Goal: Information Seeking & Learning: Learn about a topic

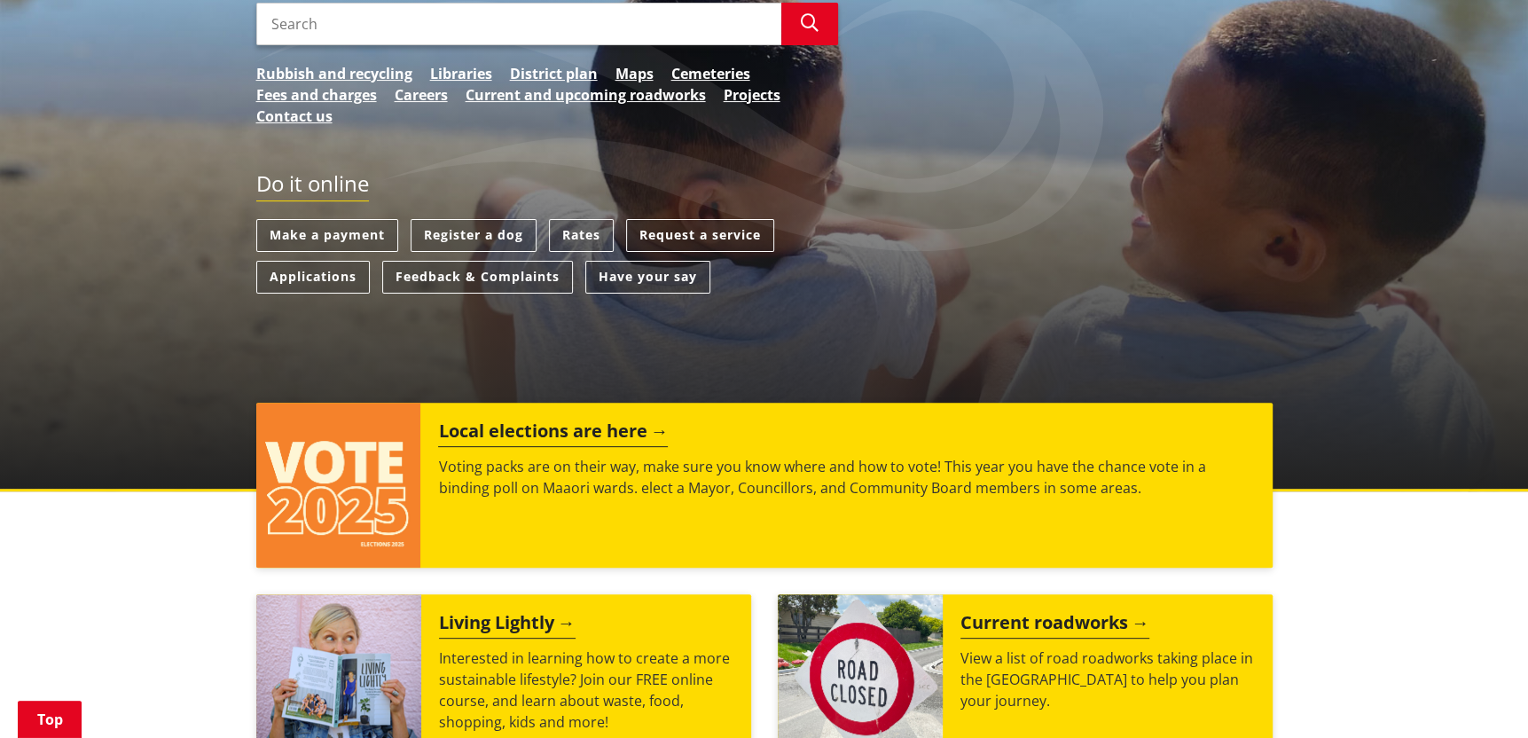
scroll to position [443, 0]
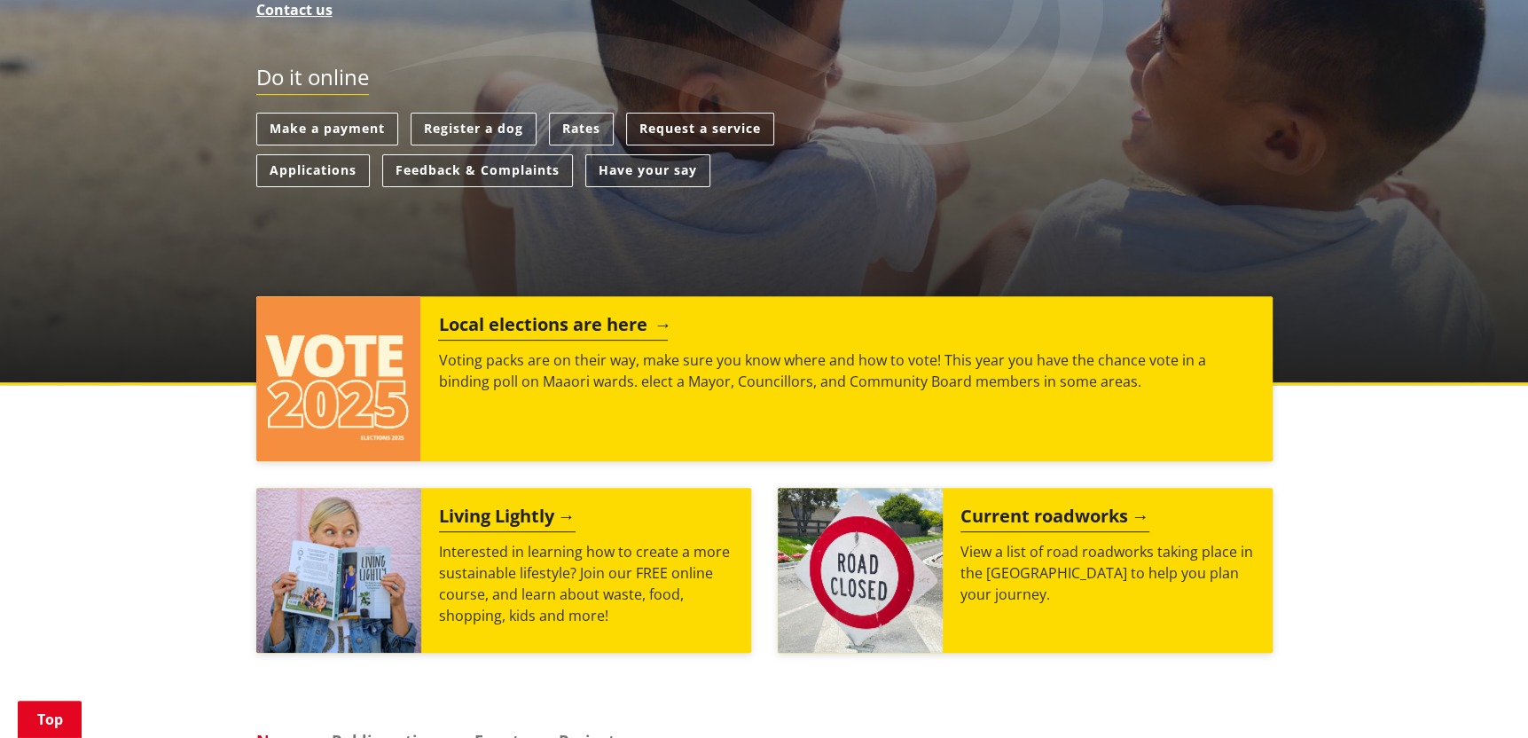
click at [546, 325] on h2 "Local elections are here" at bounding box center [553, 327] width 230 height 27
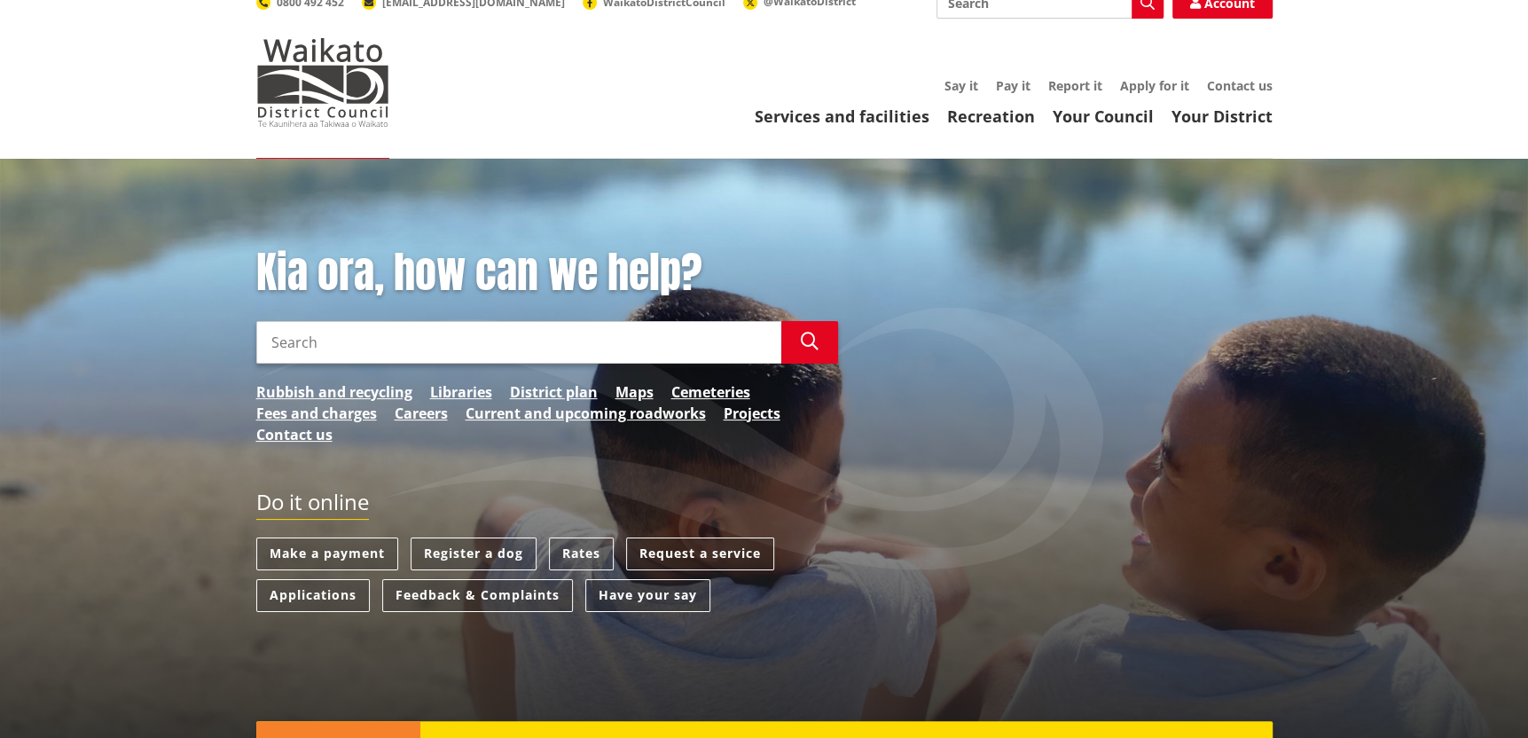
scroll to position [0, 0]
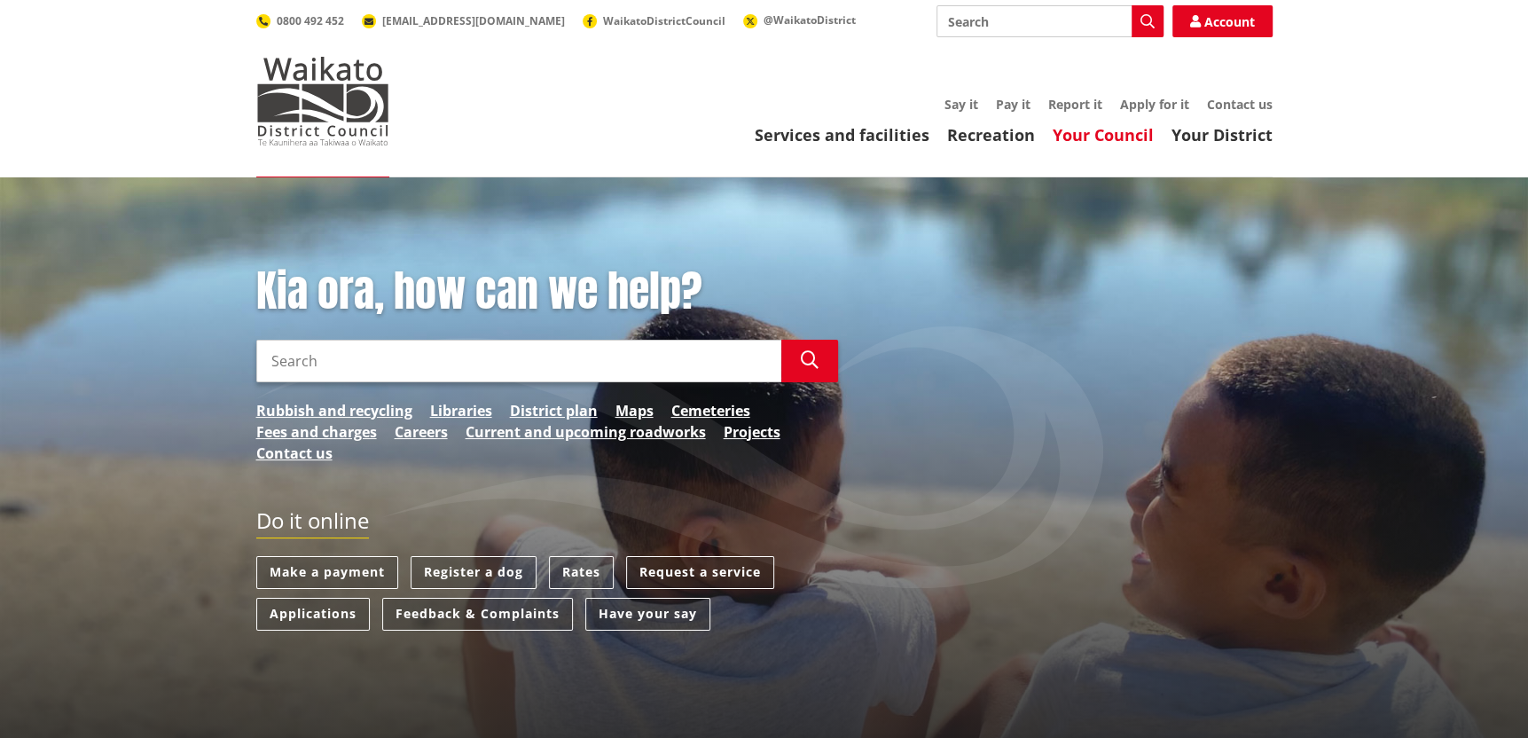
click at [1092, 137] on link "Your Council" at bounding box center [1103, 134] width 101 height 21
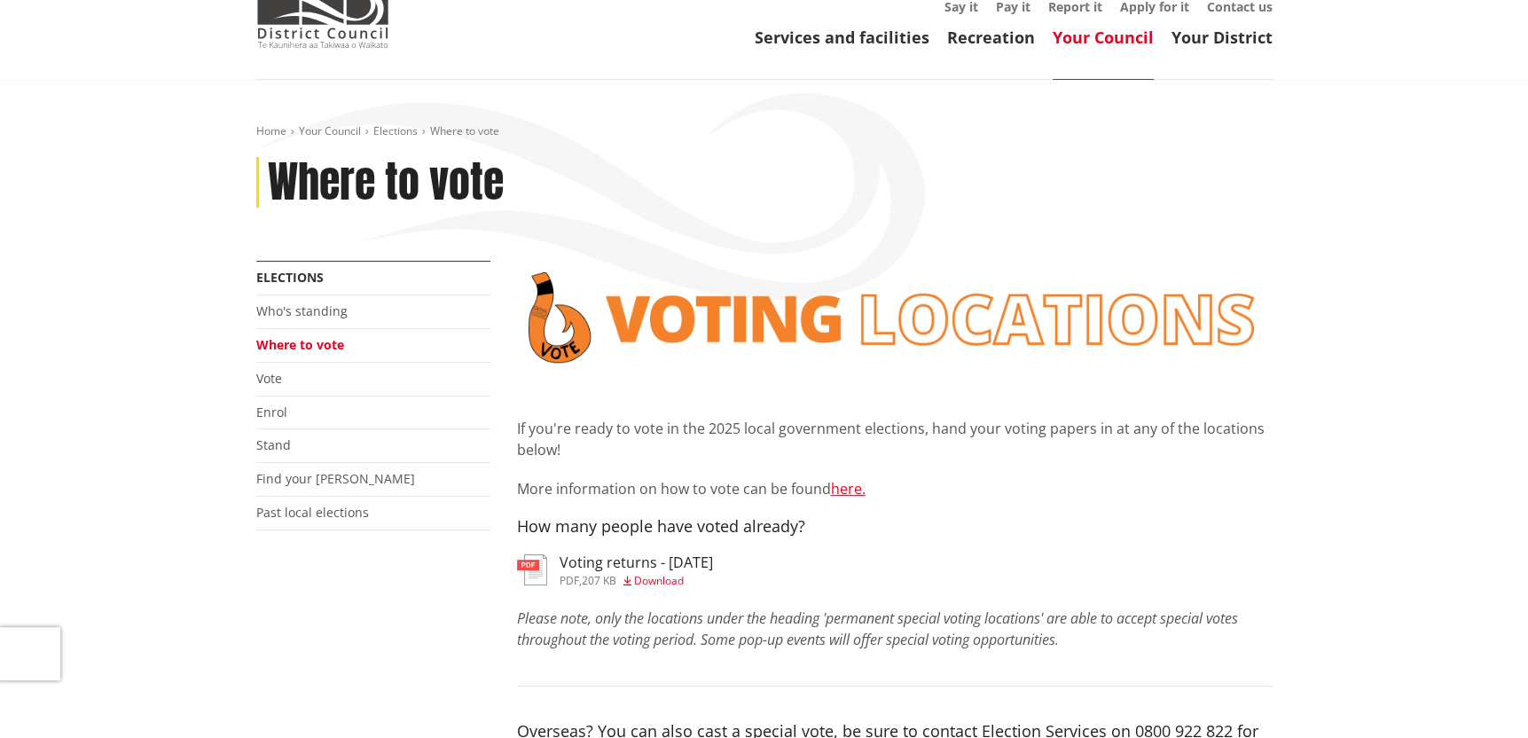
scroll to position [177, 0]
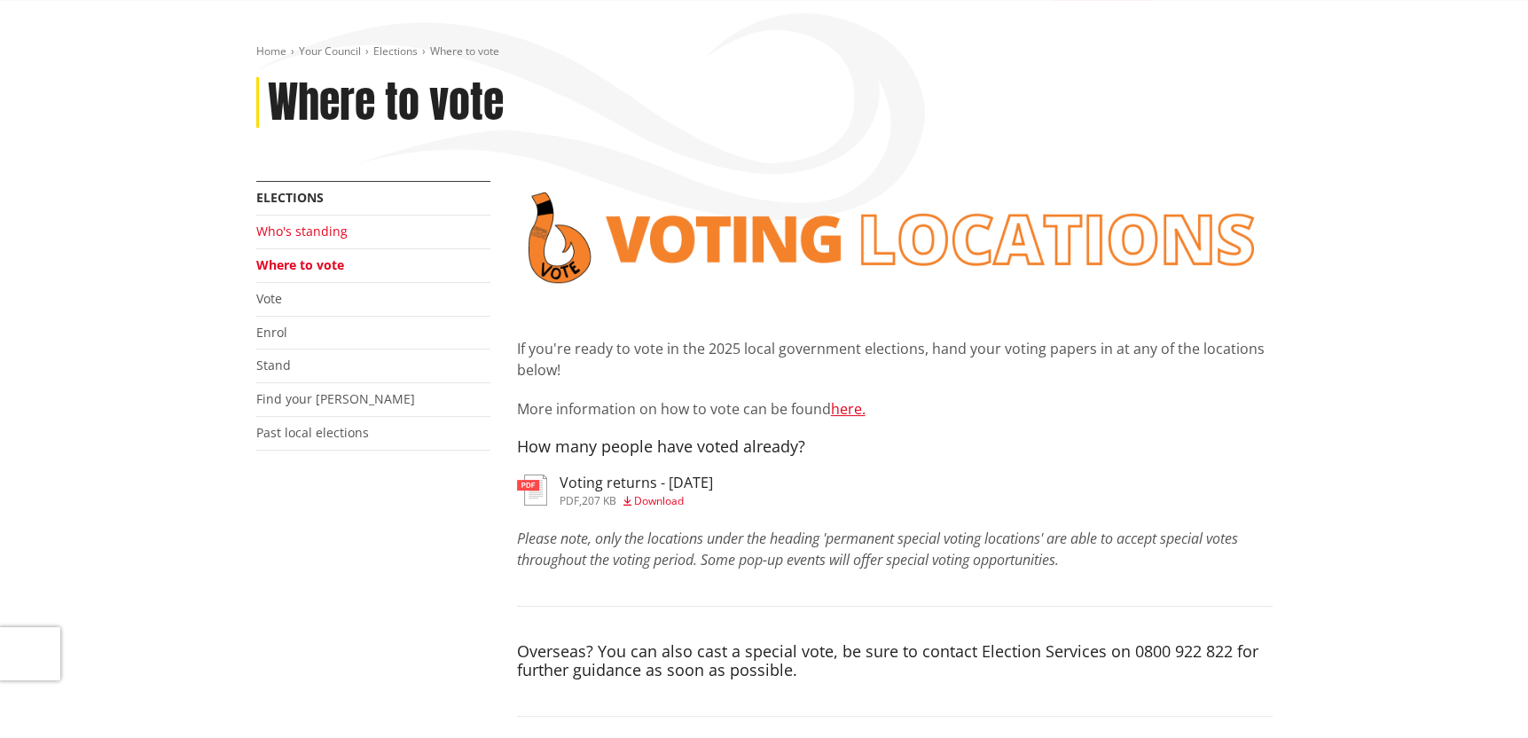
click at [301, 232] on link "Who's standing" at bounding box center [301, 231] width 91 height 17
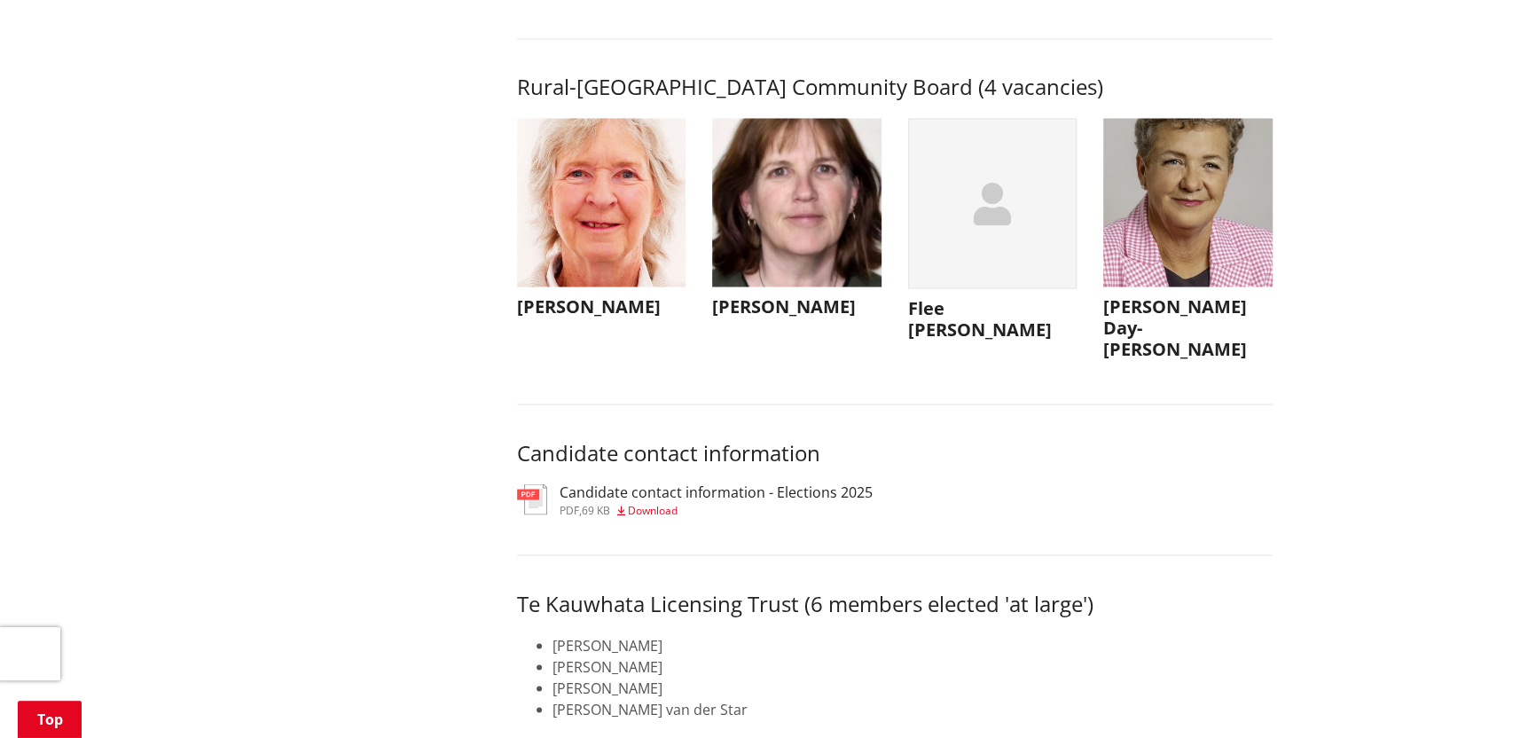
scroll to position [7892, 0]
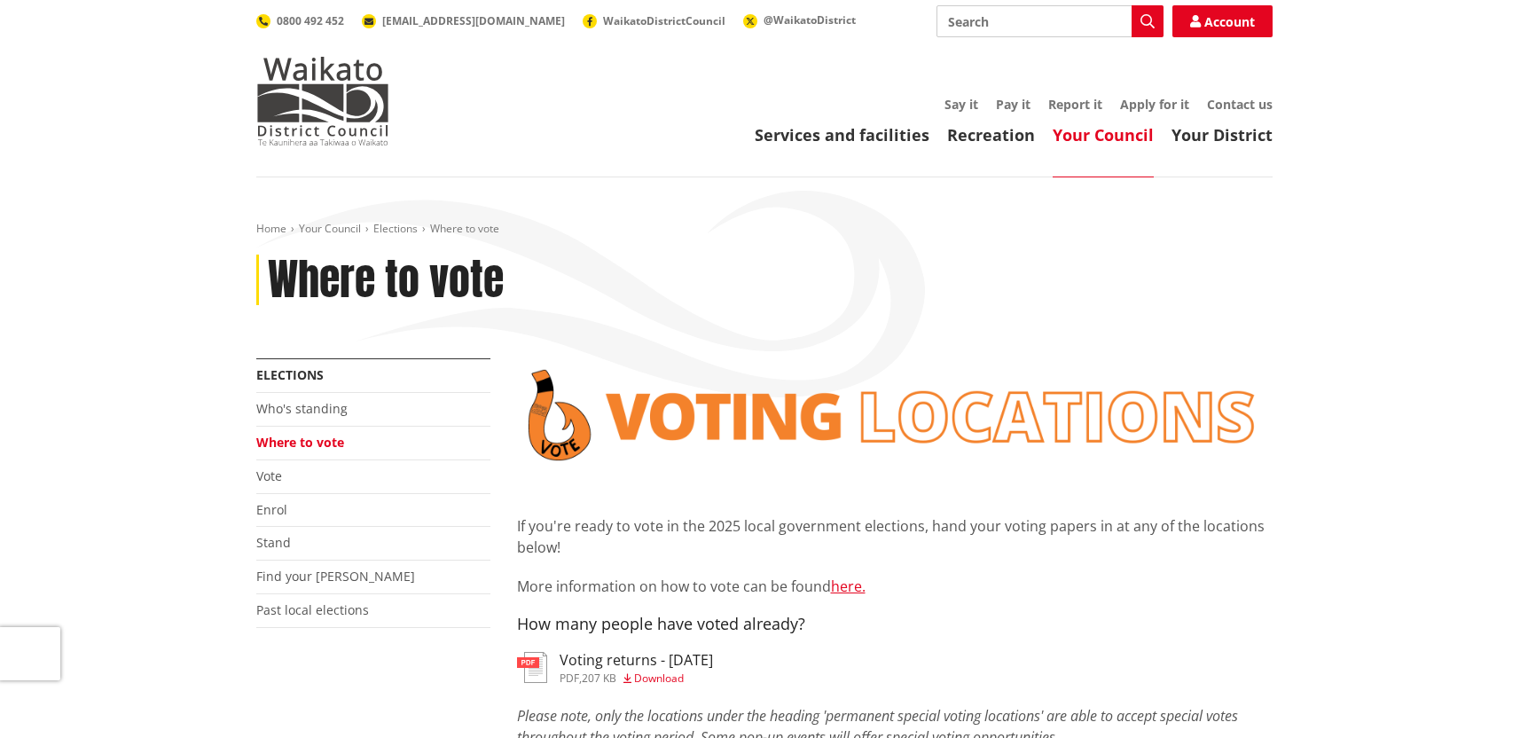
scroll to position [177, 0]
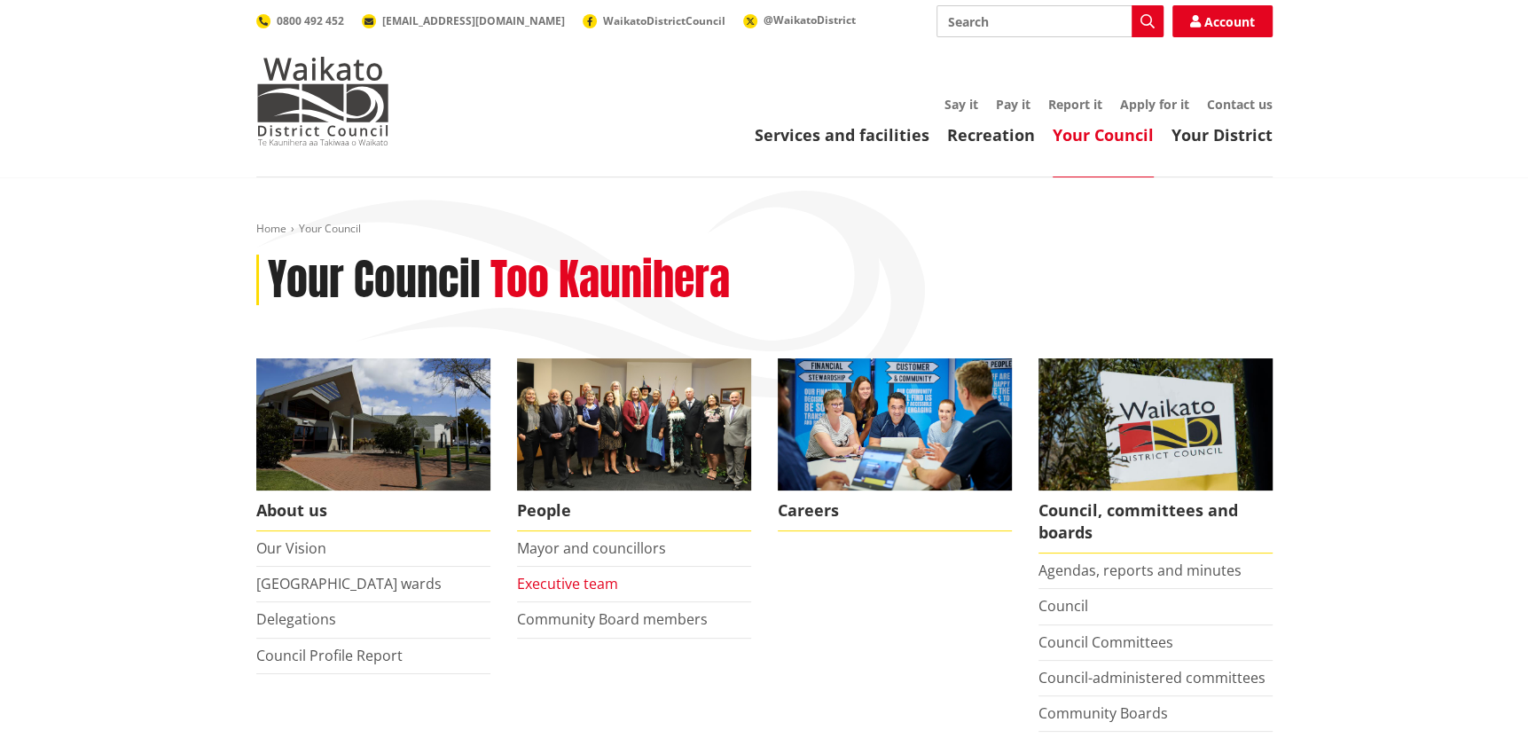
click at [567, 583] on link "Executive team" at bounding box center [567, 584] width 101 height 20
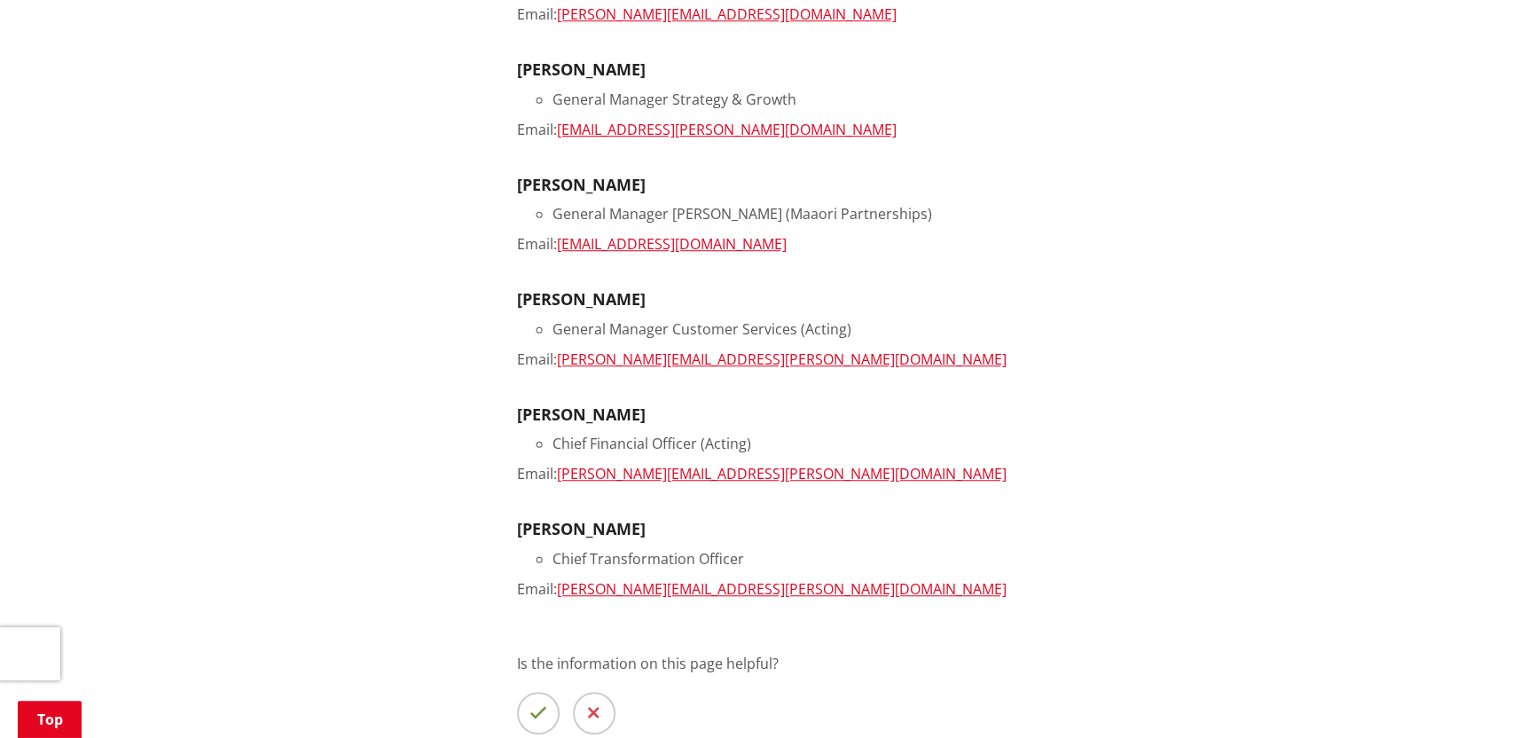
scroll to position [975, 0]
